Goal: Task Accomplishment & Management: Complete application form

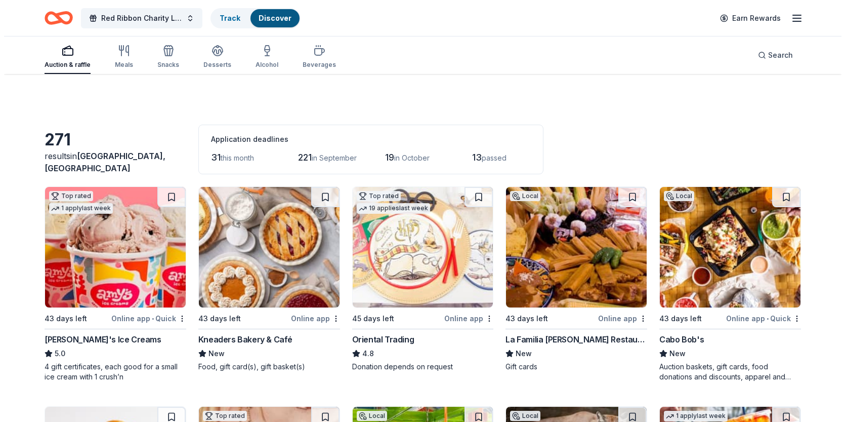
scroll to position [607, 0]
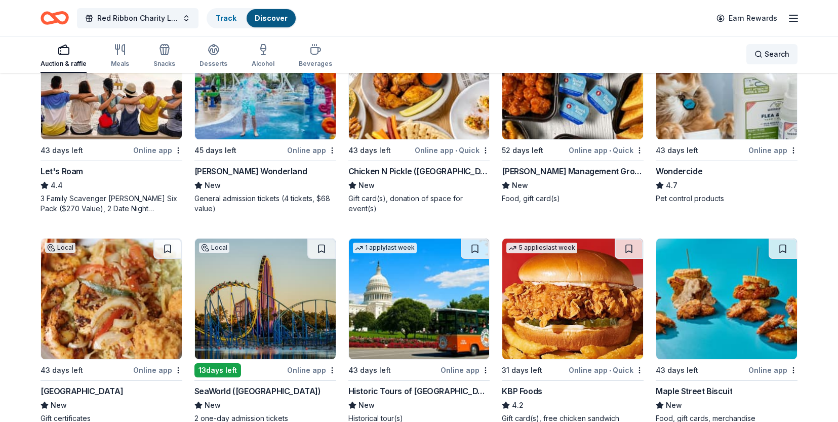
click at [758, 58] on div "Search" at bounding box center [771, 54] width 35 height 12
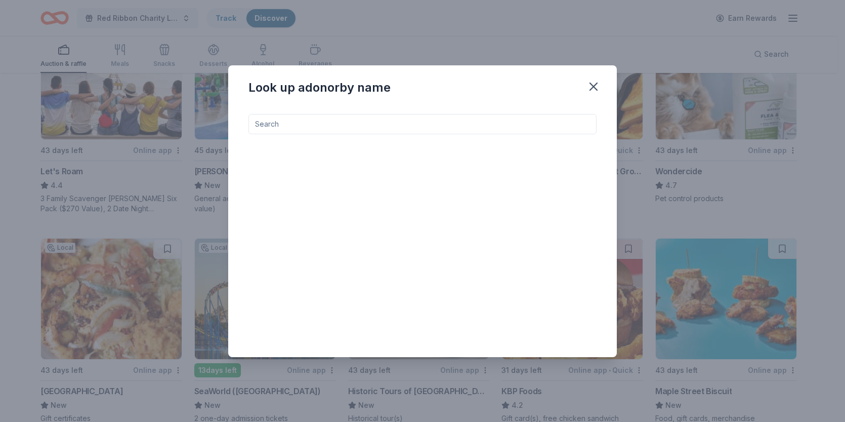
click at [329, 125] on input at bounding box center [422, 124] width 348 height 20
click at [375, 126] on input "gene" at bounding box center [422, 124] width 348 height 20
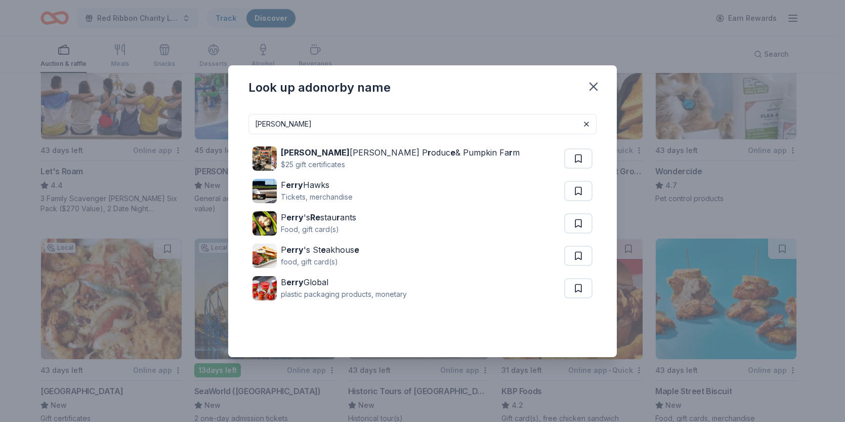
click at [281, 126] on input "jerry" at bounding box center [422, 124] width 348 height 20
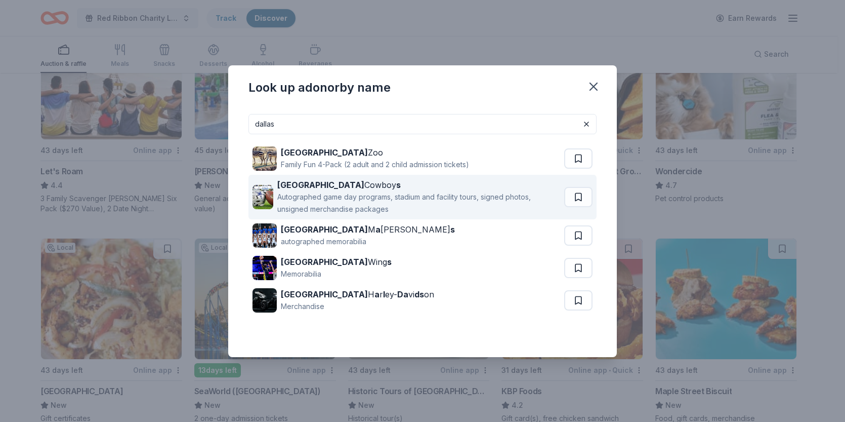
click at [343, 199] on div "Autographed game day programs, stadium and facility tours, signed photos, unsig…" at bounding box center [418, 203] width 283 height 24
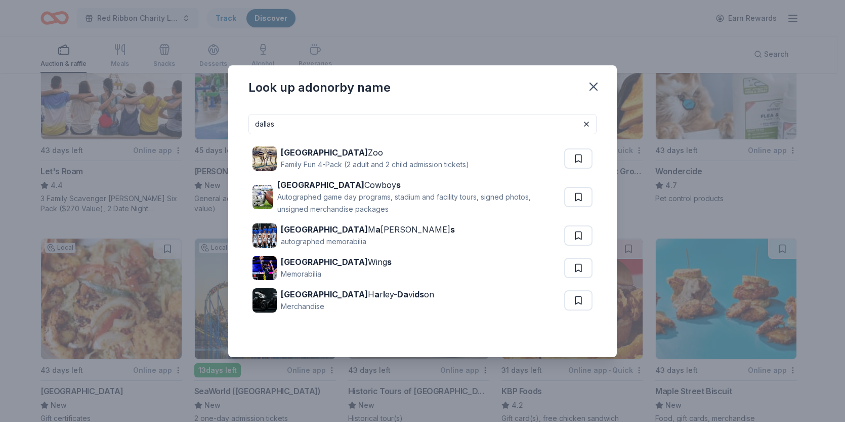
click at [457, 126] on input "dallas" at bounding box center [422, 124] width 348 height 20
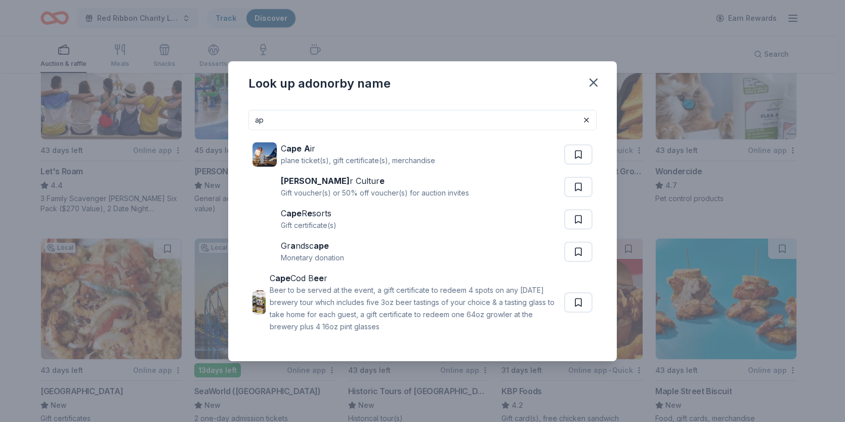
type input "a"
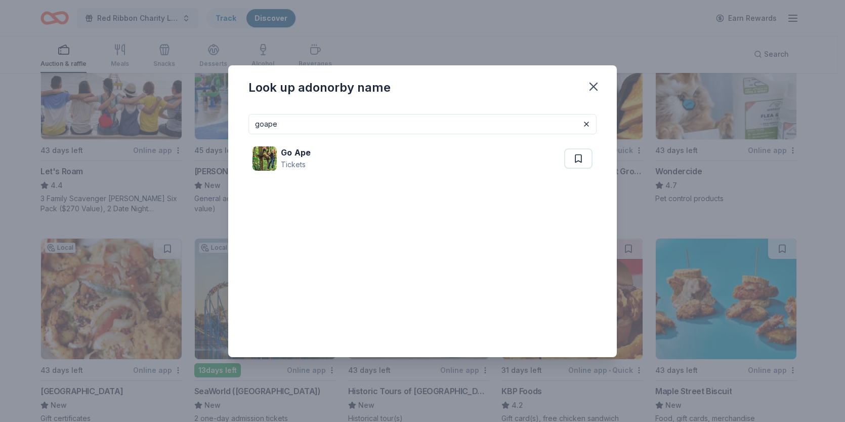
type input "goape"
click at [441, 137] on div "Go Ape Tickets" at bounding box center [422, 158] width 348 height 49
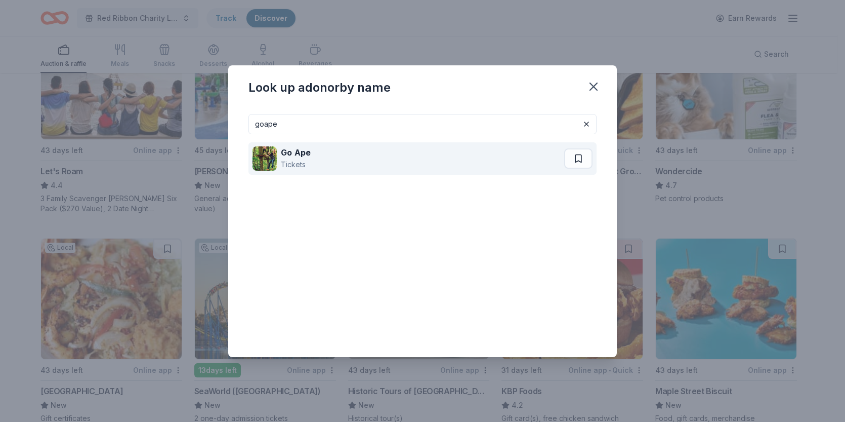
click at [441, 159] on div "Go Ape Tickets" at bounding box center [409, 158] width 312 height 32
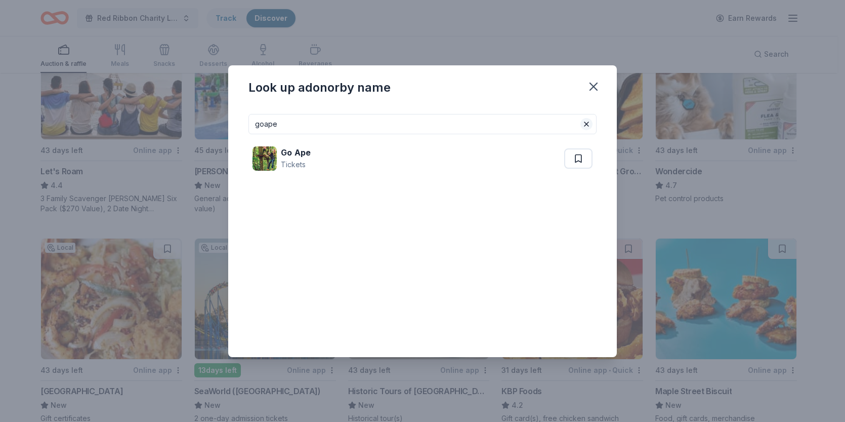
click at [588, 122] on button at bounding box center [586, 124] width 12 height 12
click at [419, 127] on input at bounding box center [422, 124] width 348 height 20
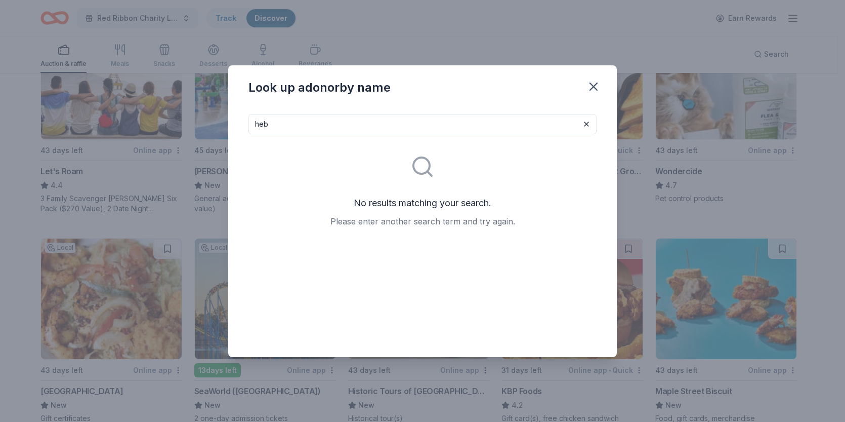
click at [419, 127] on input "heb" at bounding box center [422, 124] width 348 height 20
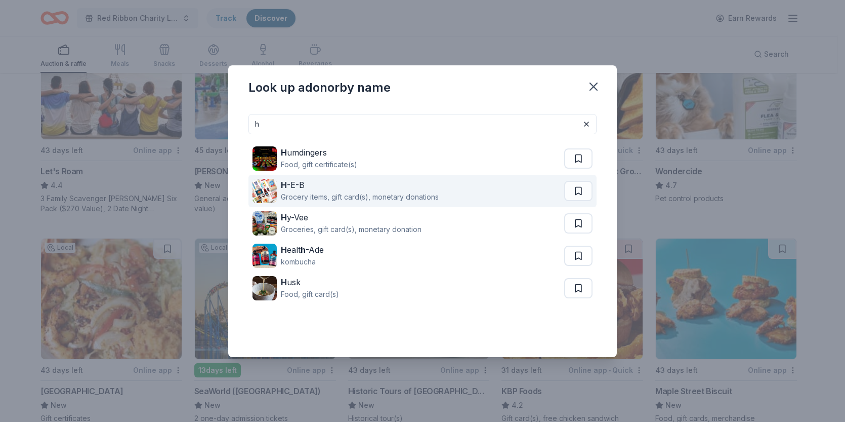
type input "h"
click at [401, 193] on div "Grocery items, gift card(s), monetary donations" at bounding box center [360, 197] width 158 height 12
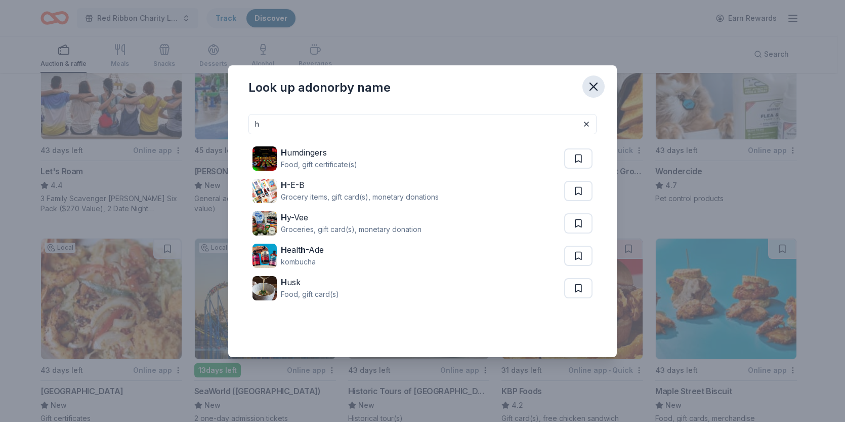
click at [599, 84] on icon "button" at bounding box center [594, 86] width 14 height 14
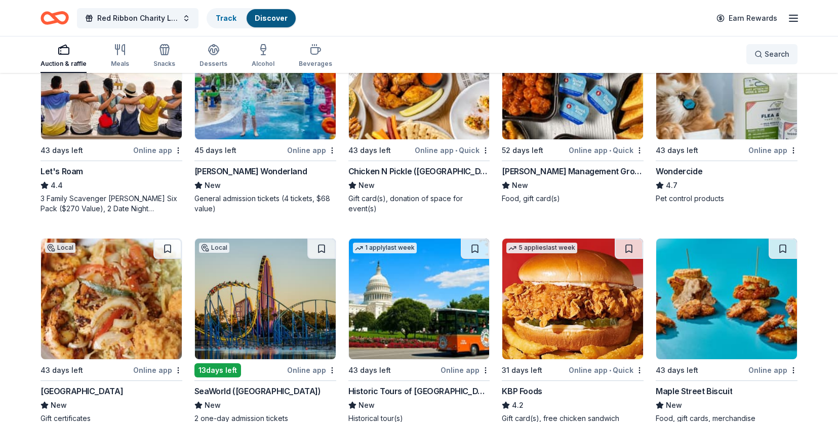
click at [769, 47] on button "Search" at bounding box center [771, 54] width 51 height 20
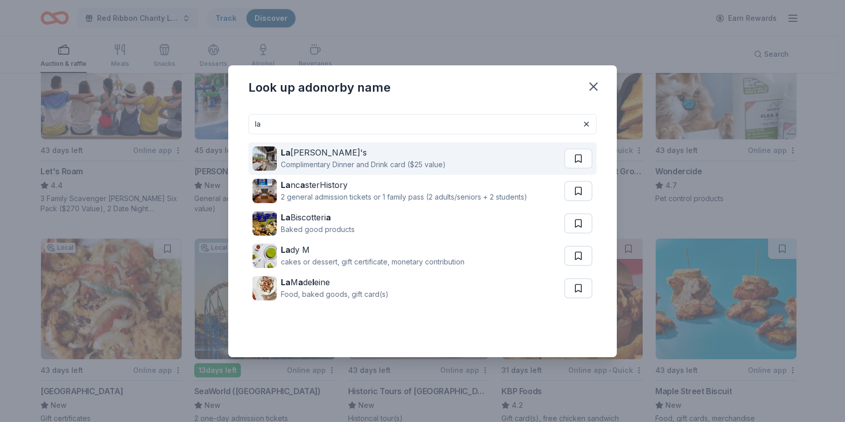
click at [409, 149] on div "La ndry's" at bounding box center [363, 152] width 165 height 12
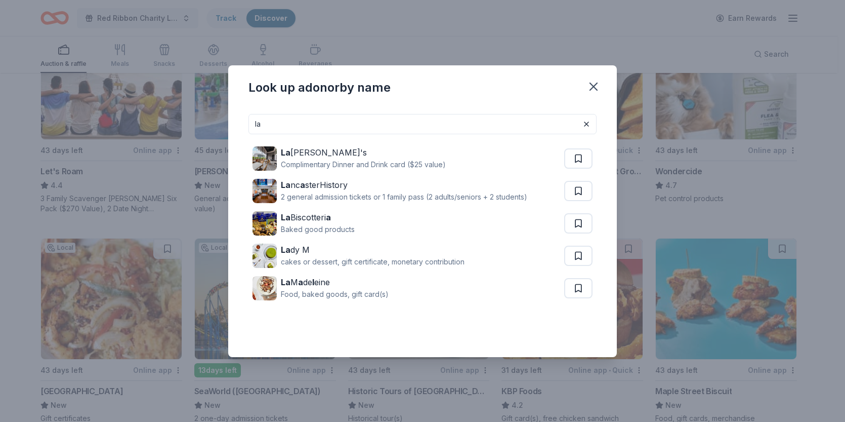
click at [317, 122] on input "la" at bounding box center [422, 124] width 348 height 20
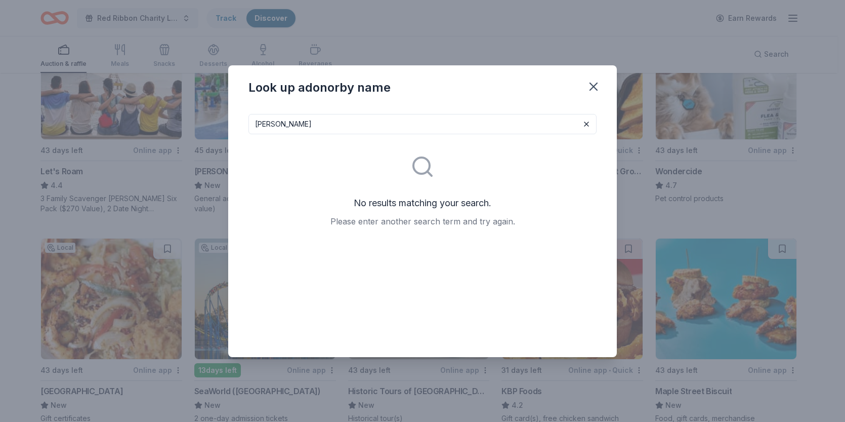
type input "lucy"
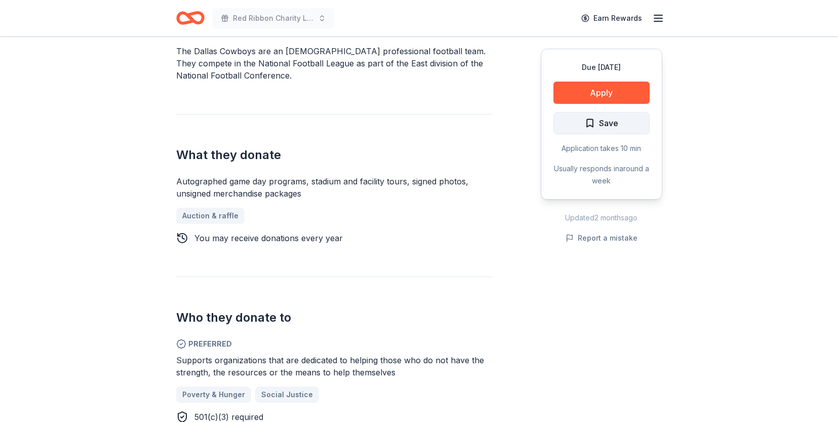
scroll to position [304, 0]
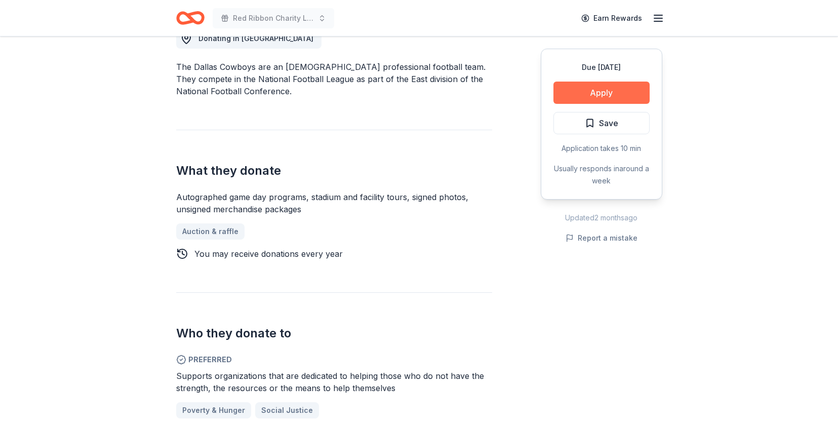
click at [588, 100] on button "Apply" at bounding box center [601, 92] width 96 height 22
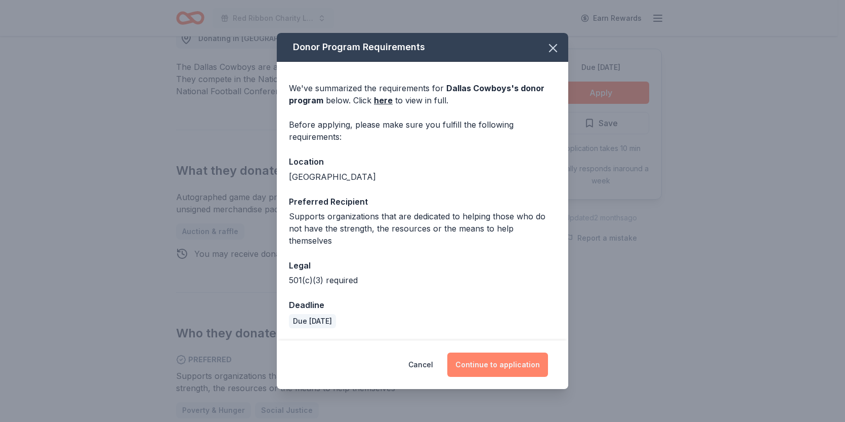
click at [490, 360] on button "Continue to application" at bounding box center [497, 364] width 101 height 24
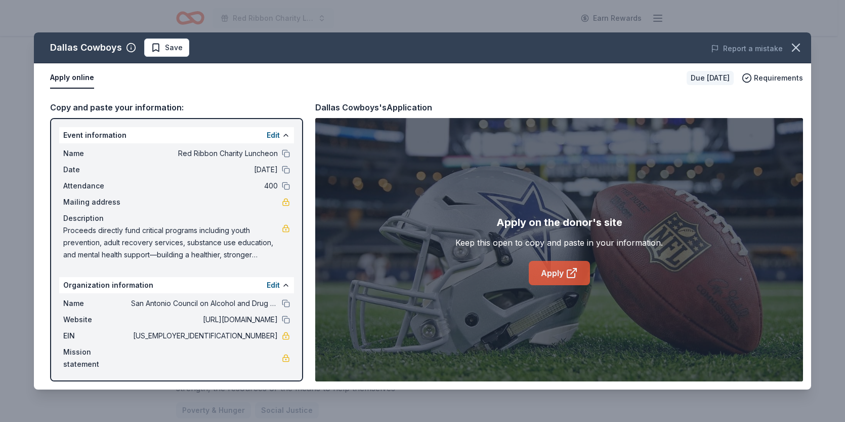
click at [549, 265] on link "Apply" at bounding box center [559, 273] width 61 height 24
click at [797, 46] on icon "button" at bounding box center [796, 47] width 14 height 14
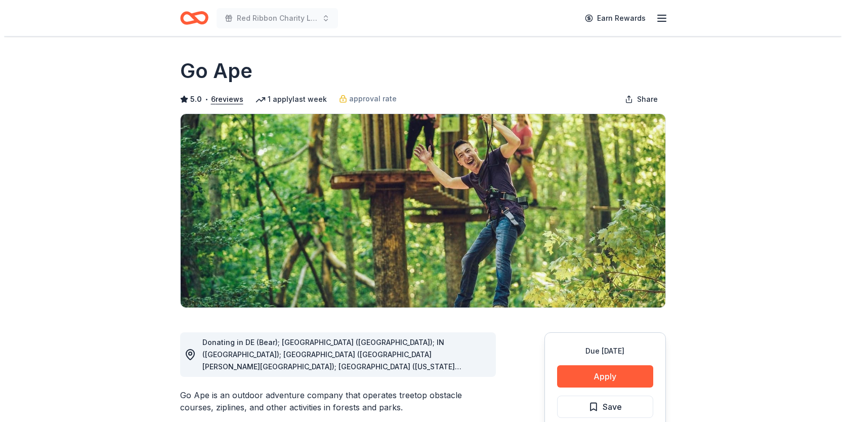
scroll to position [51, 0]
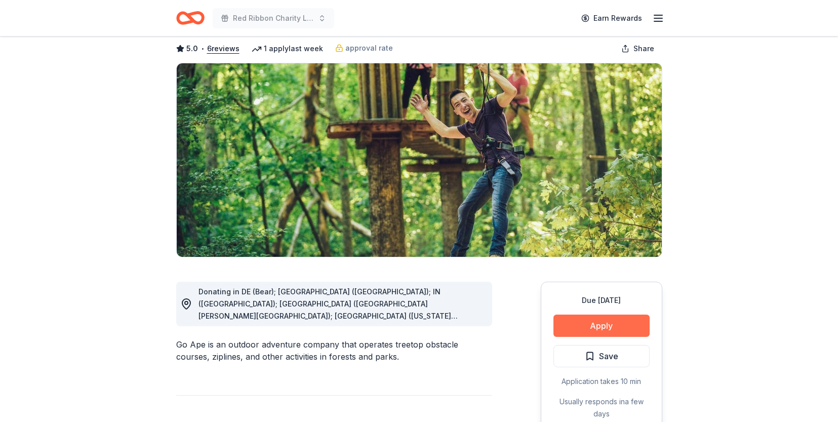
click at [621, 319] on button "Apply" at bounding box center [601, 325] width 96 height 22
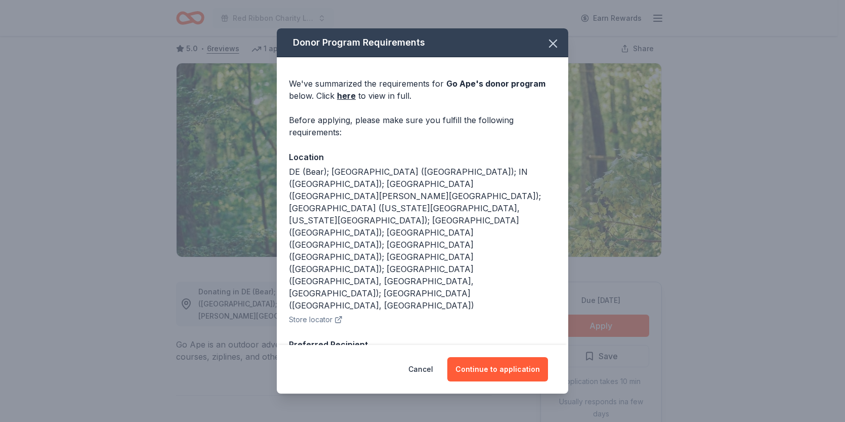
click at [486, 357] on div "Cancel Continue to application" at bounding box center [422, 369] width 251 height 24
click at [487, 378] on button "Continue to application" at bounding box center [497, 369] width 101 height 24
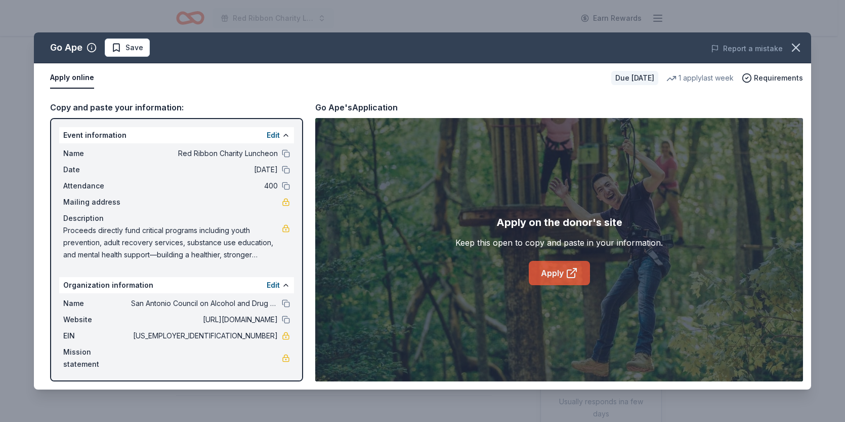
click at [543, 270] on link "Apply" at bounding box center [559, 273] width 61 height 24
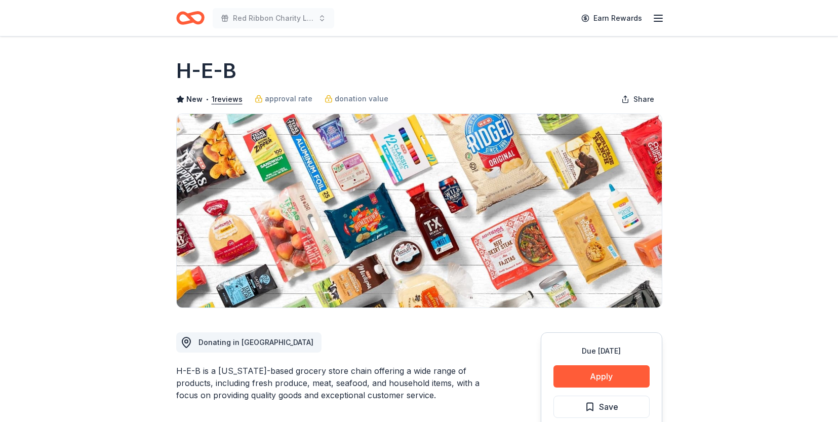
click at [587, 363] on div "Due in 17 days Apply Save Application takes 10 min Usually responds in a few we…" at bounding box center [600, 407] width 121 height 151
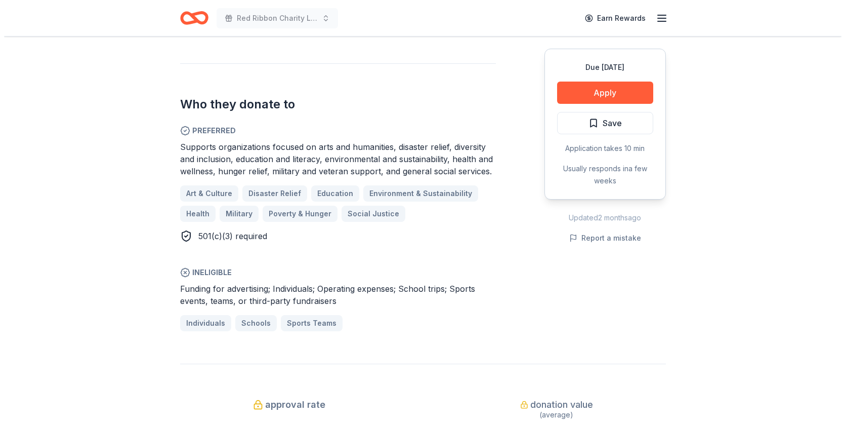
scroll to position [304, 0]
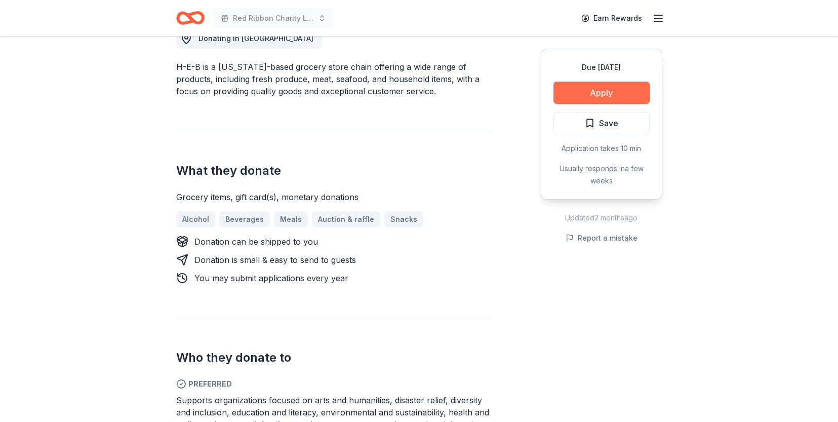
click at [635, 82] on button "Apply" at bounding box center [601, 92] width 96 height 22
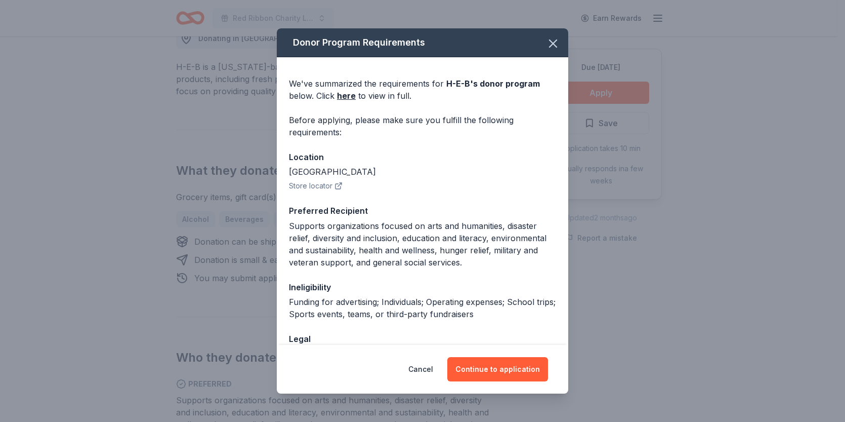
scroll to position [69, 0]
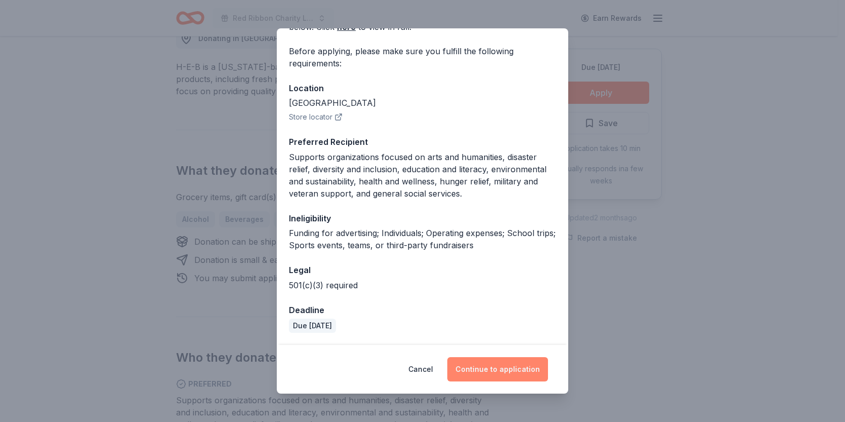
click at [479, 371] on button "Continue to application" at bounding box center [497, 369] width 101 height 24
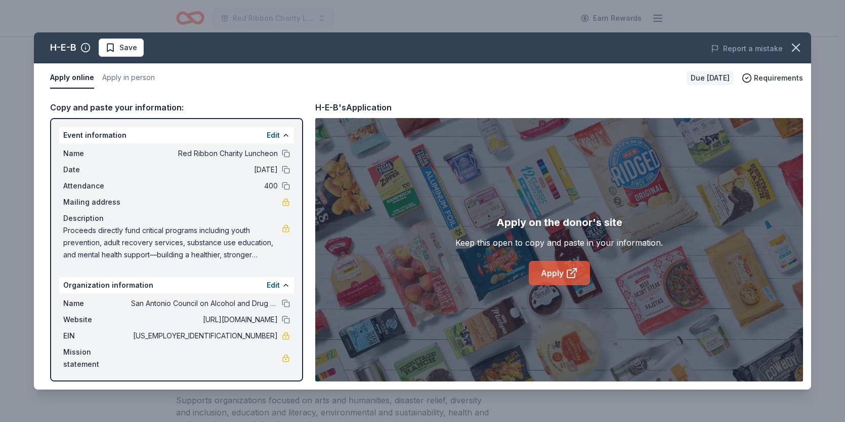
click at [563, 269] on link "Apply" at bounding box center [559, 273] width 61 height 24
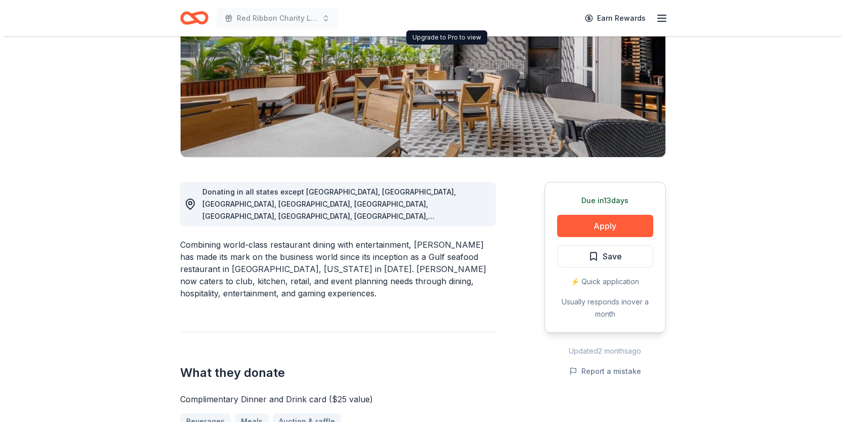
scroll to position [152, 0]
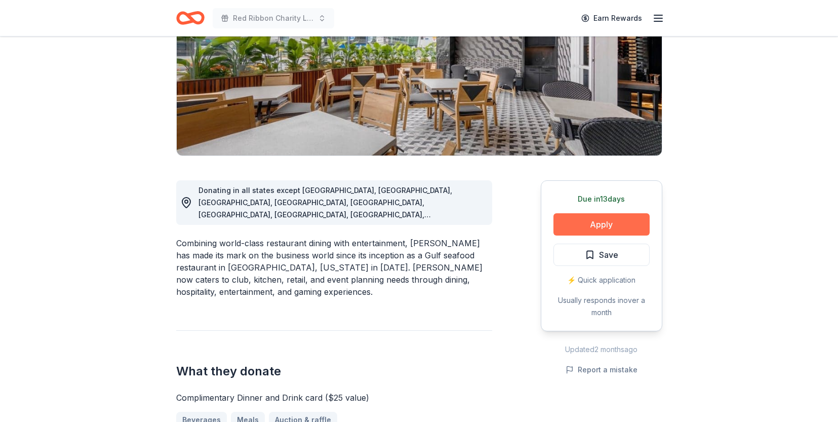
click at [582, 223] on button "Apply" at bounding box center [601, 224] width 96 height 22
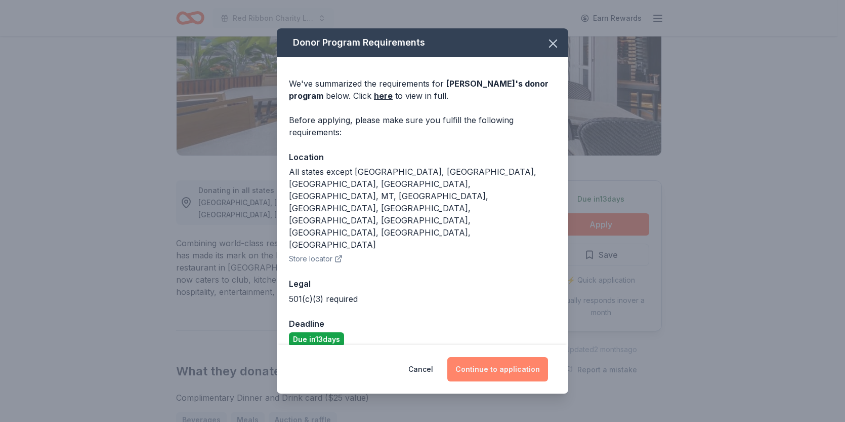
click at [500, 357] on button "Continue to application" at bounding box center [497, 369] width 101 height 24
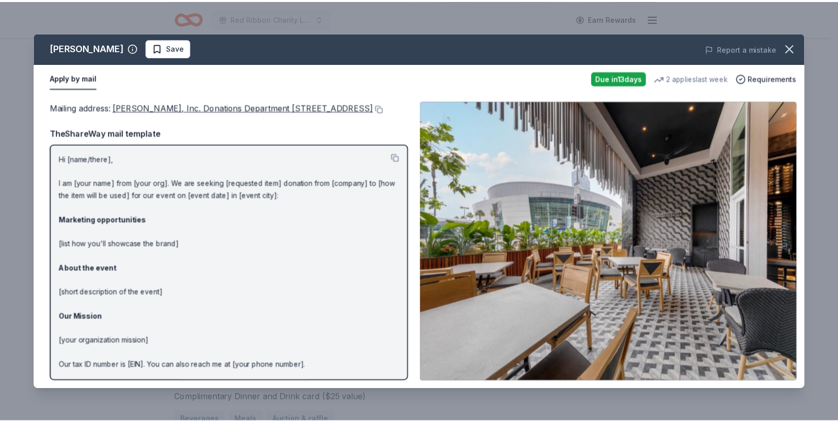
scroll to position [49, 0]
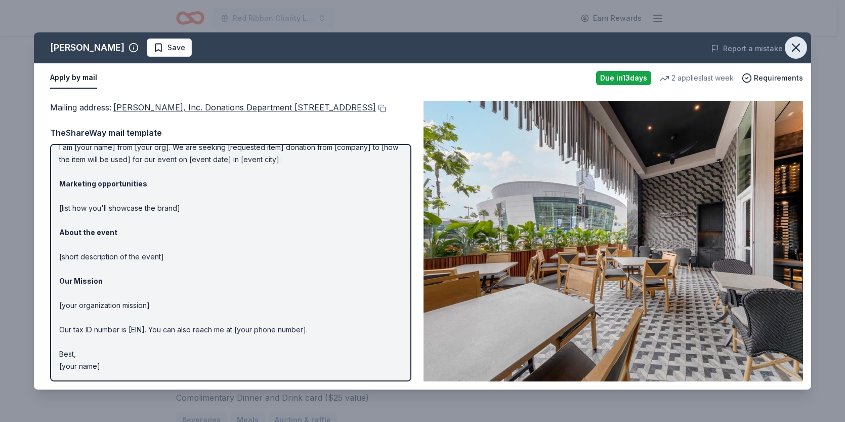
click at [791, 45] on icon "button" at bounding box center [796, 47] width 14 height 14
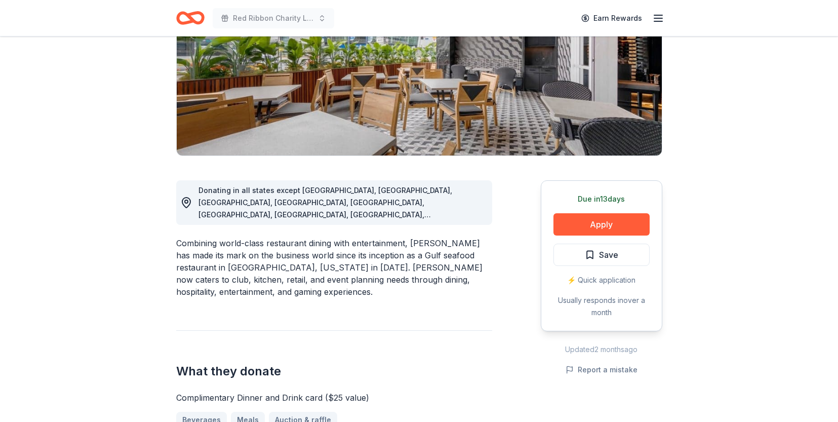
scroll to position [0, 0]
